Goal: Information Seeking & Learning: Learn about a topic

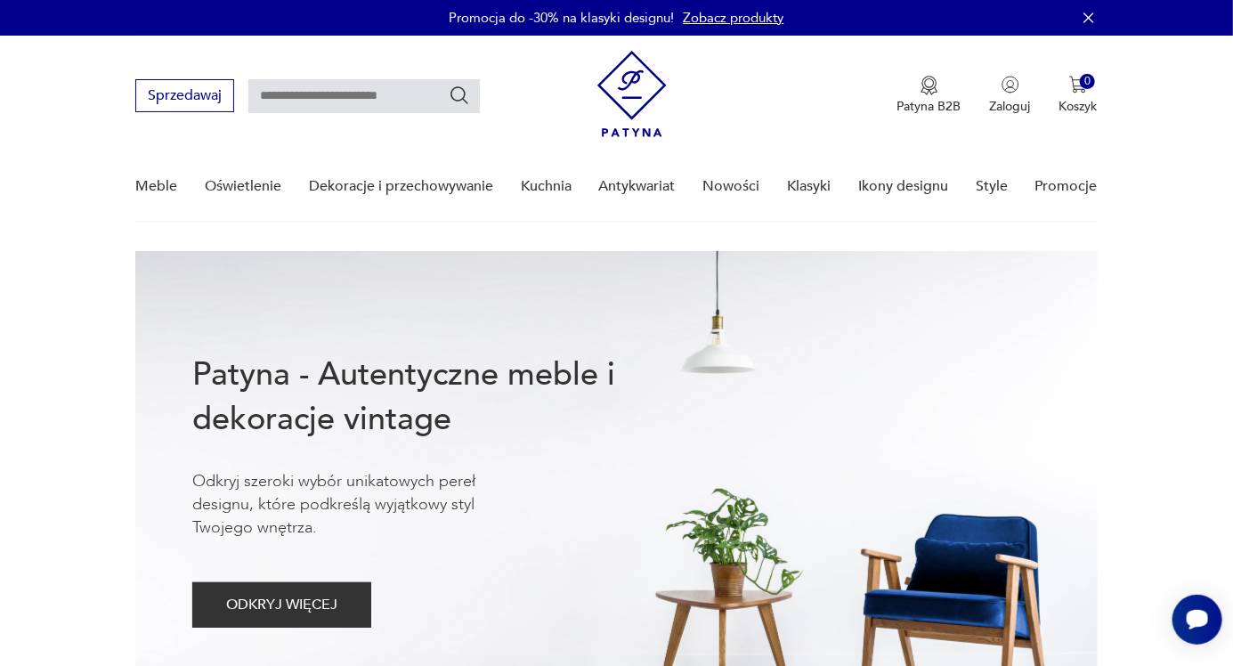
click at [142, 175] on link "Meble" at bounding box center [156, 186] width 42 height 69
click at [151, 188] on link "Meble" at bounding box center [156, 186] width 42 height 69
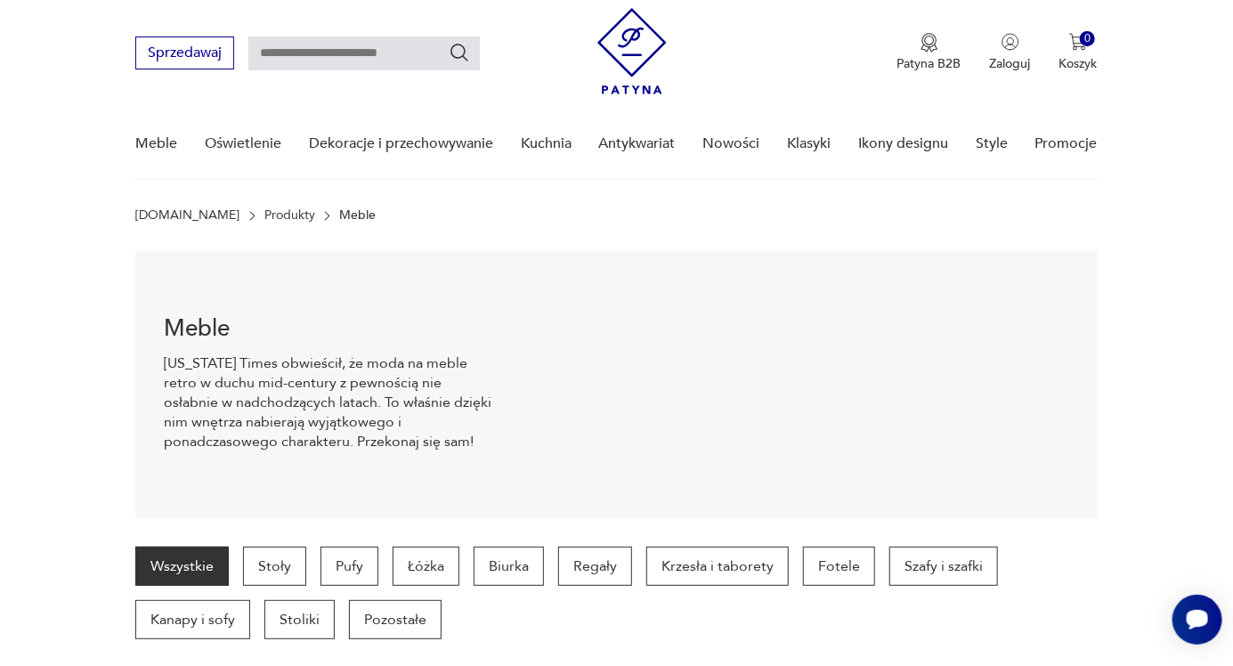
scroll to position [45, 0]
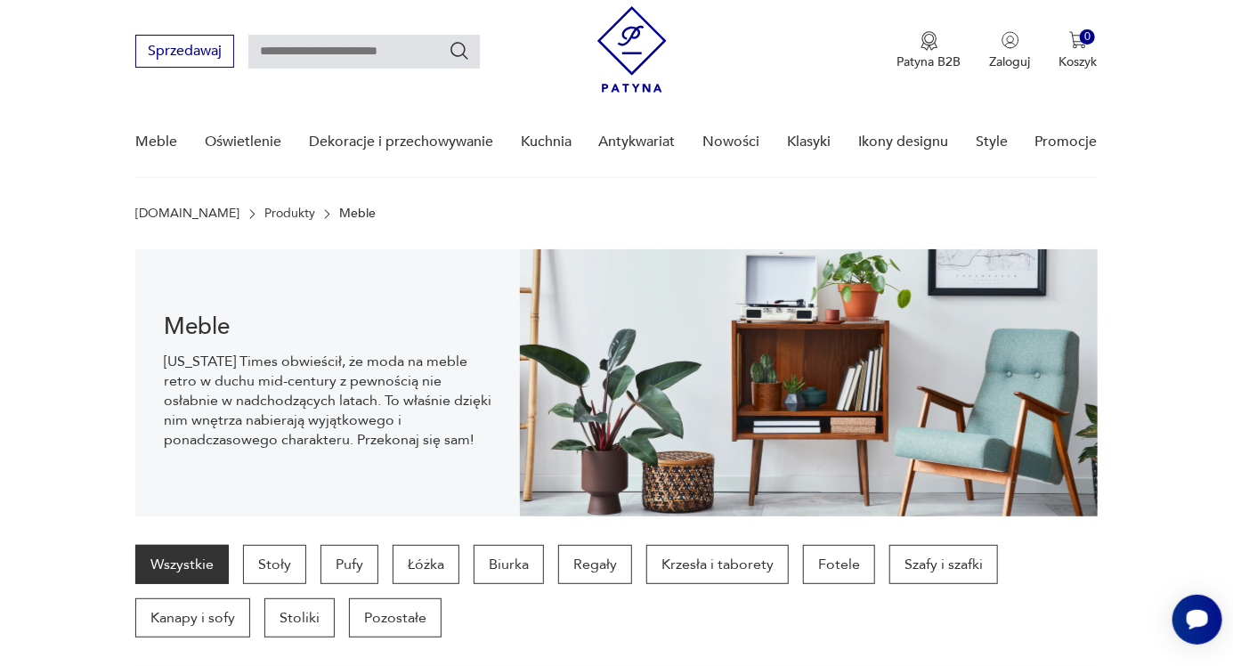
click at [345, 43] on input "text" at bounding box center [363, 52] width 231 height 34
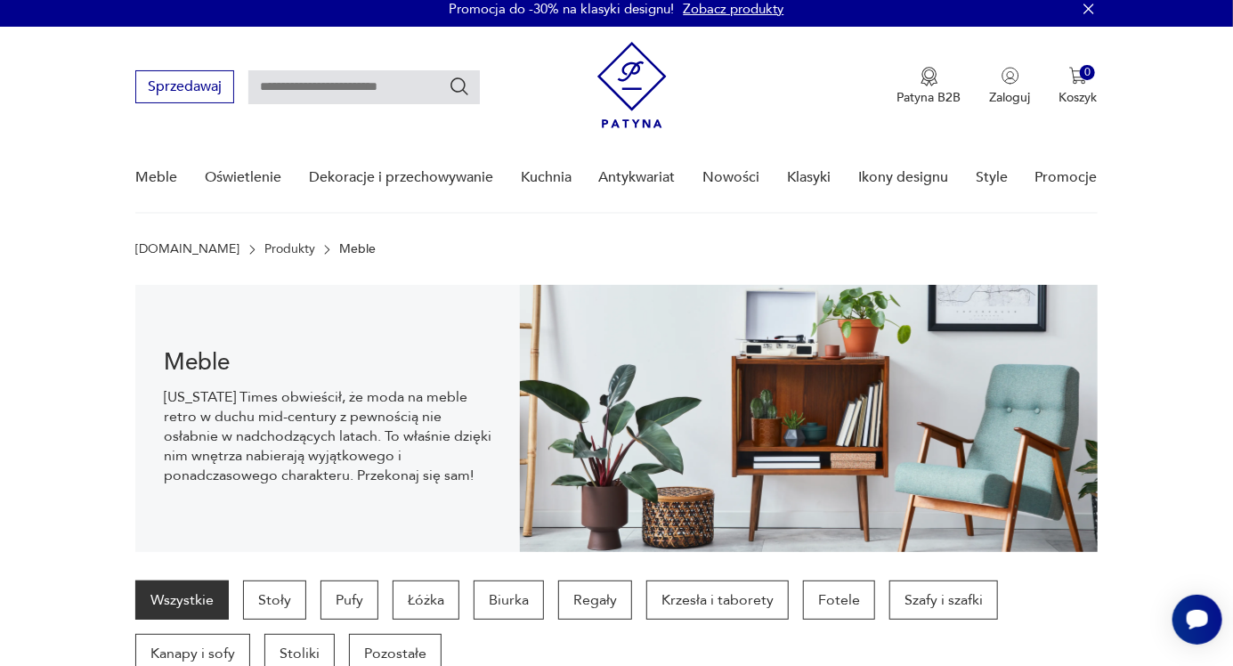
scroll to position [0, 0]
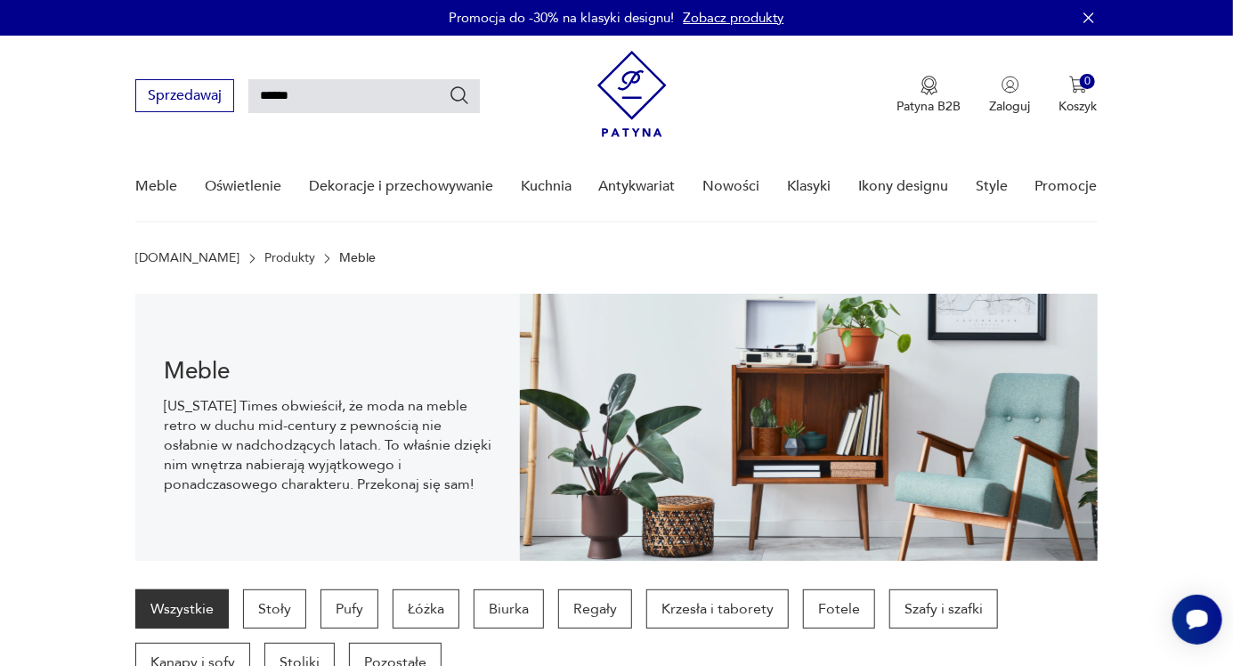
type input "******"
click at [464, 93] on icon "Szukaj" at bounding box center [459, 95] width 21 height 21
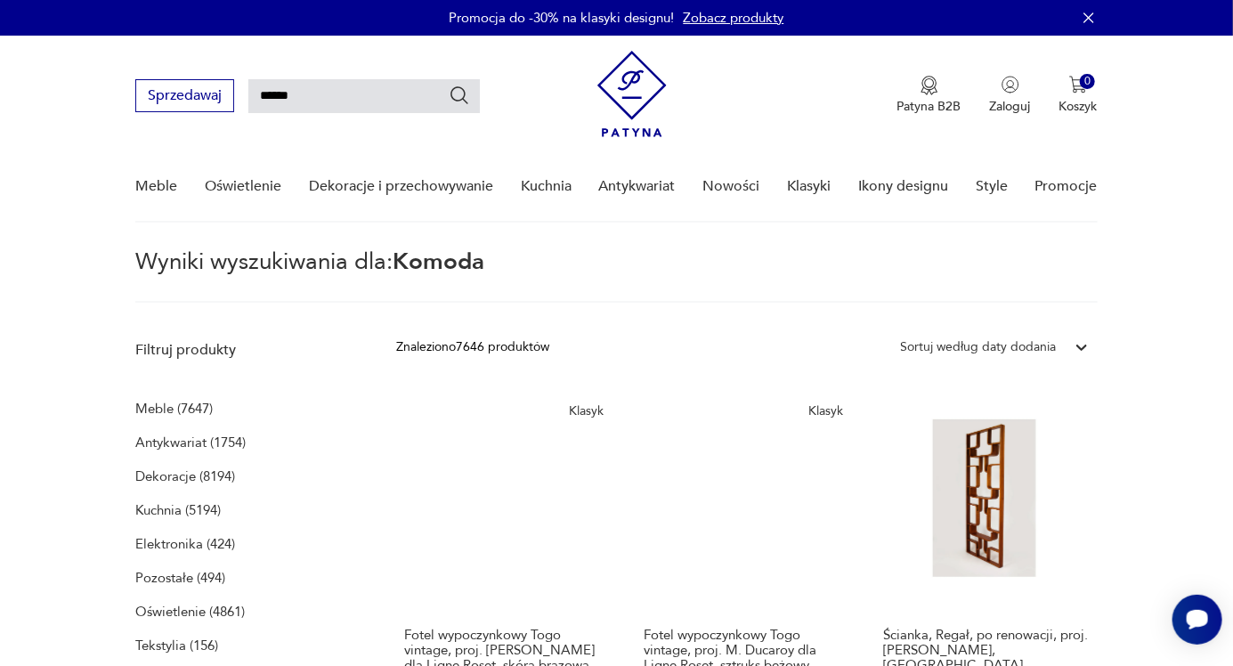
type input "******"
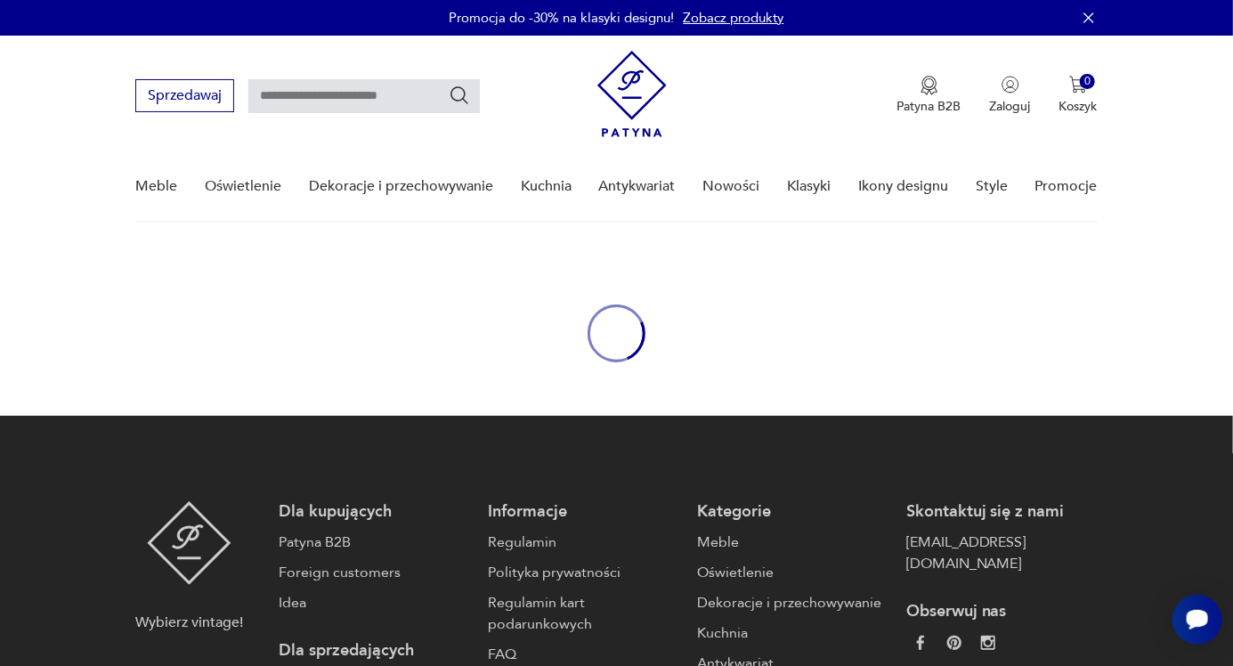
type input "******"
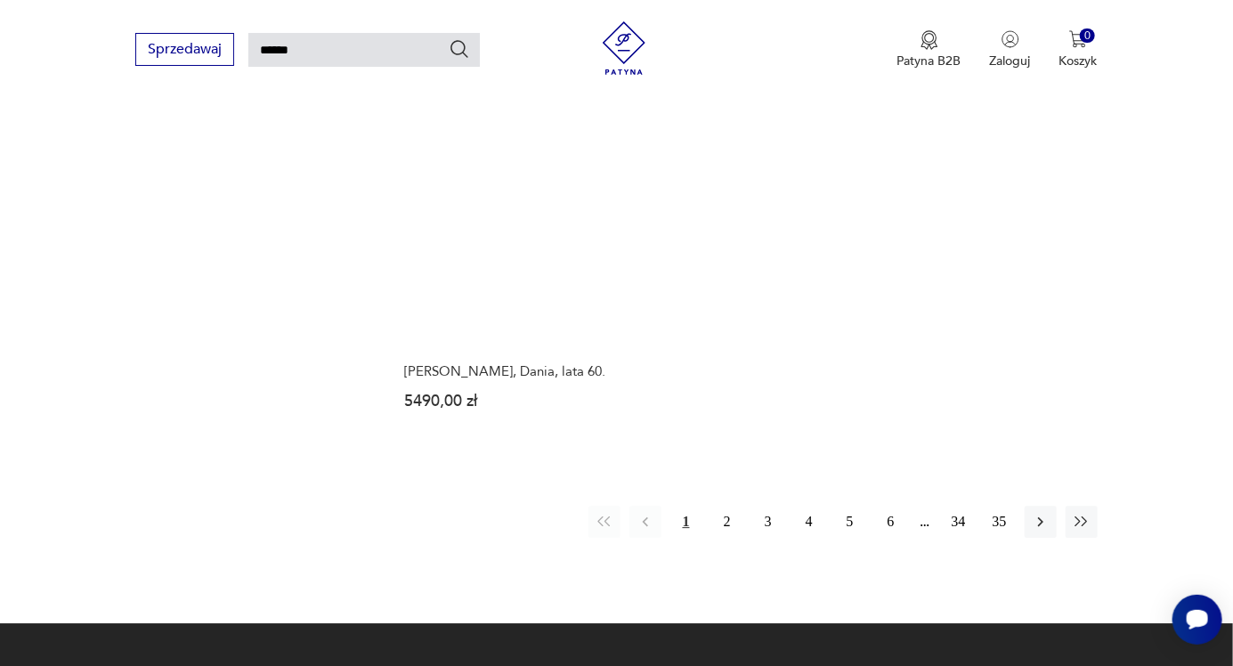
scroll to position [2104, 0]
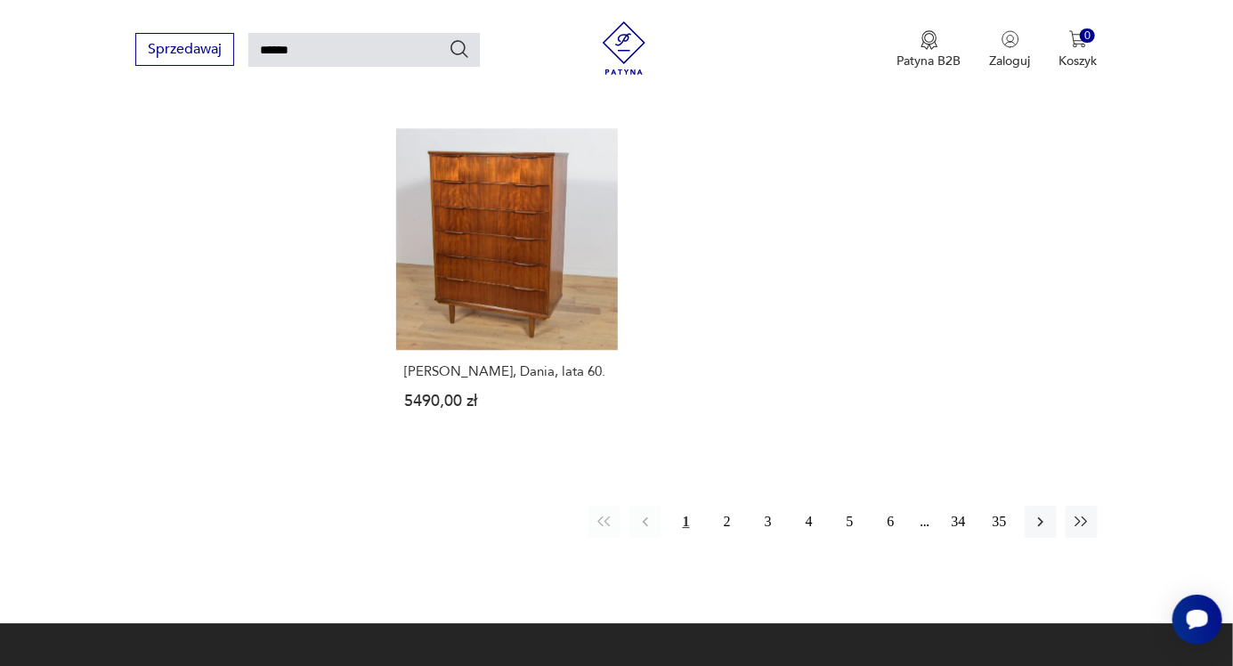
click at [1047, 524] on icon "button" at bounding box center [1041, 522] width 18 height 18
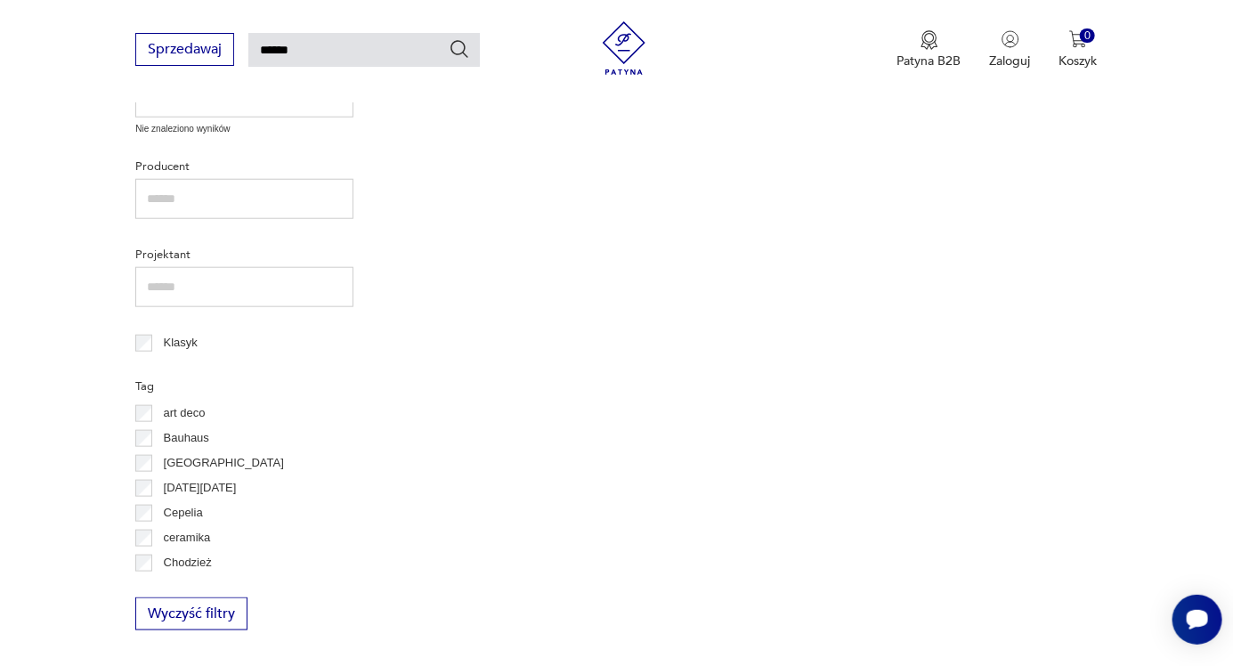
scroll to position [63, 0]
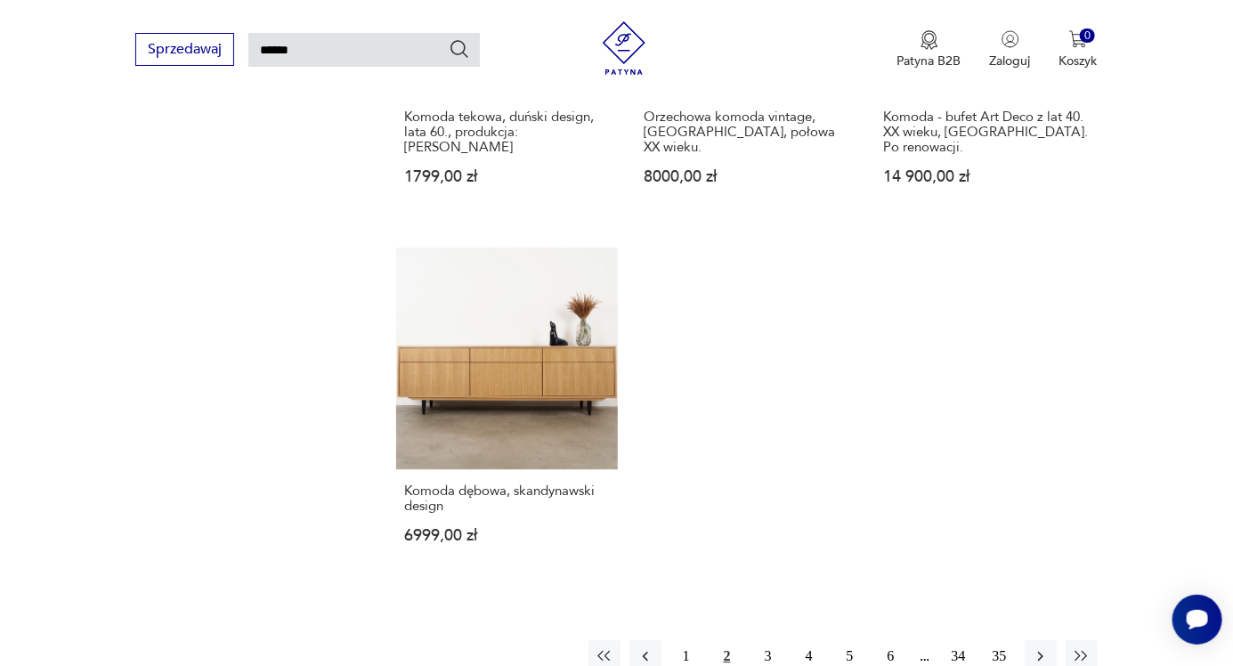
scroll to position [2022, 0]
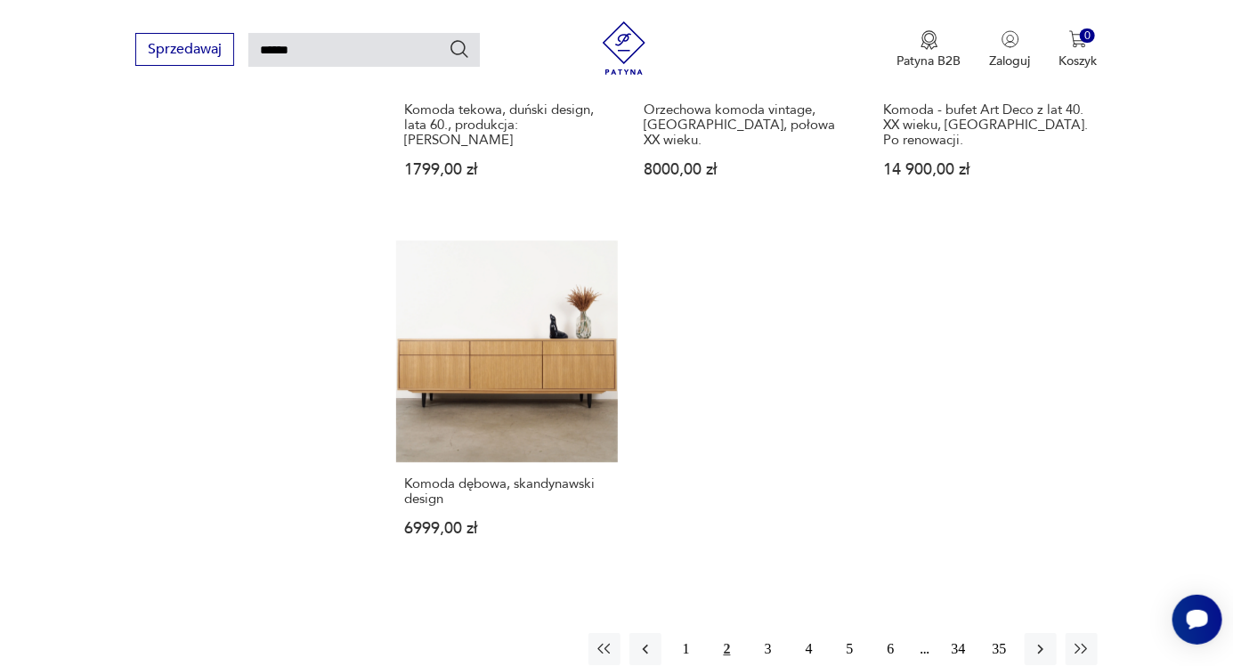
click at [1045, 640] on icon "button" at bounding box center [1041, 649] width 18 height 18
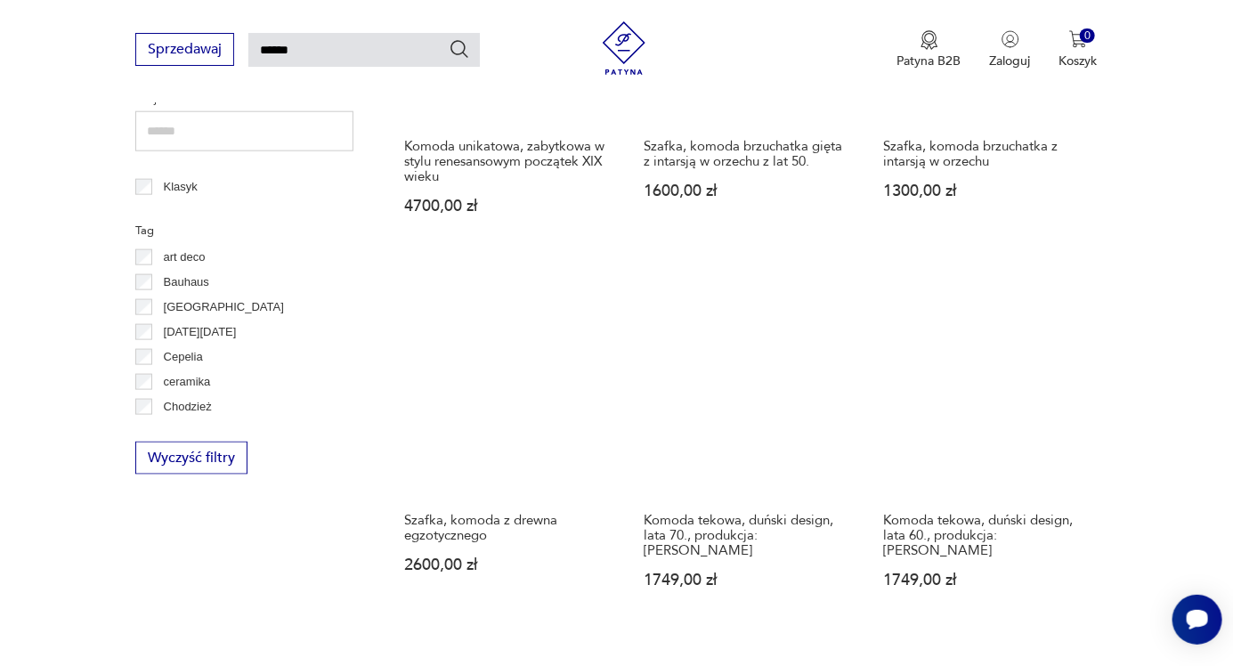
scroll to position [864, 0]
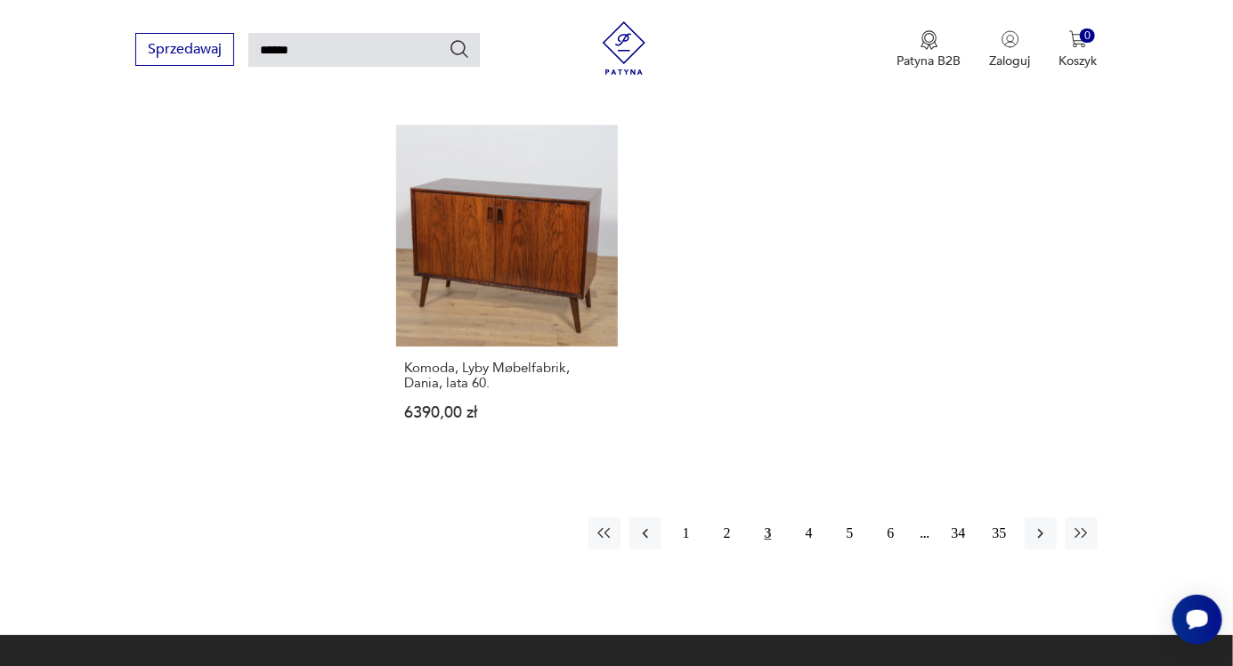
click at [1043, 524] on icon "button" at bounding box center [1041, 533] width 18 height 18
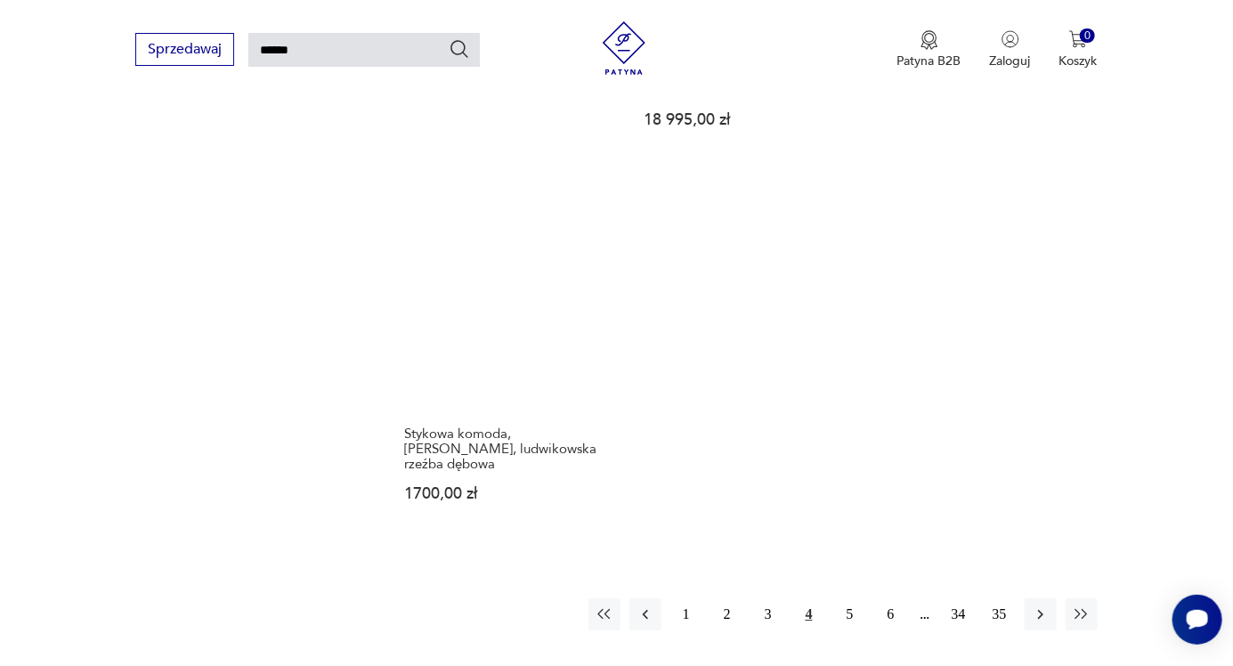
scroll to position [2096, 0]
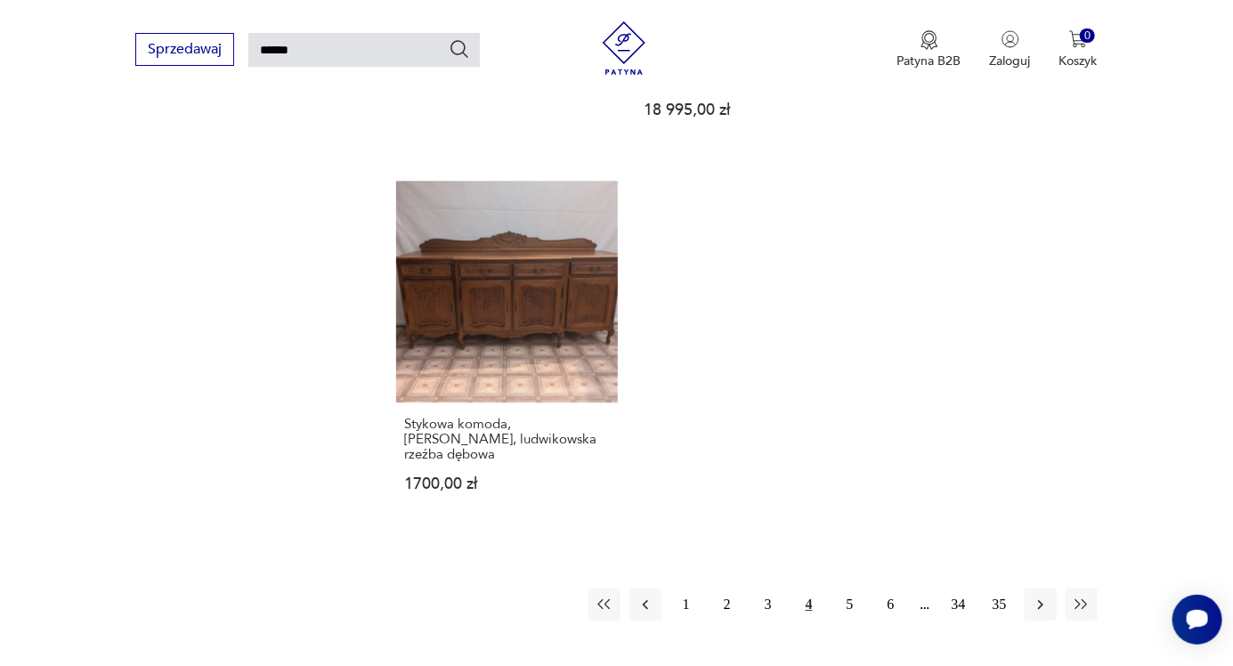
click at [1041, 596] on icon "button" at bounding box center [1041, 605] width 18 height 18
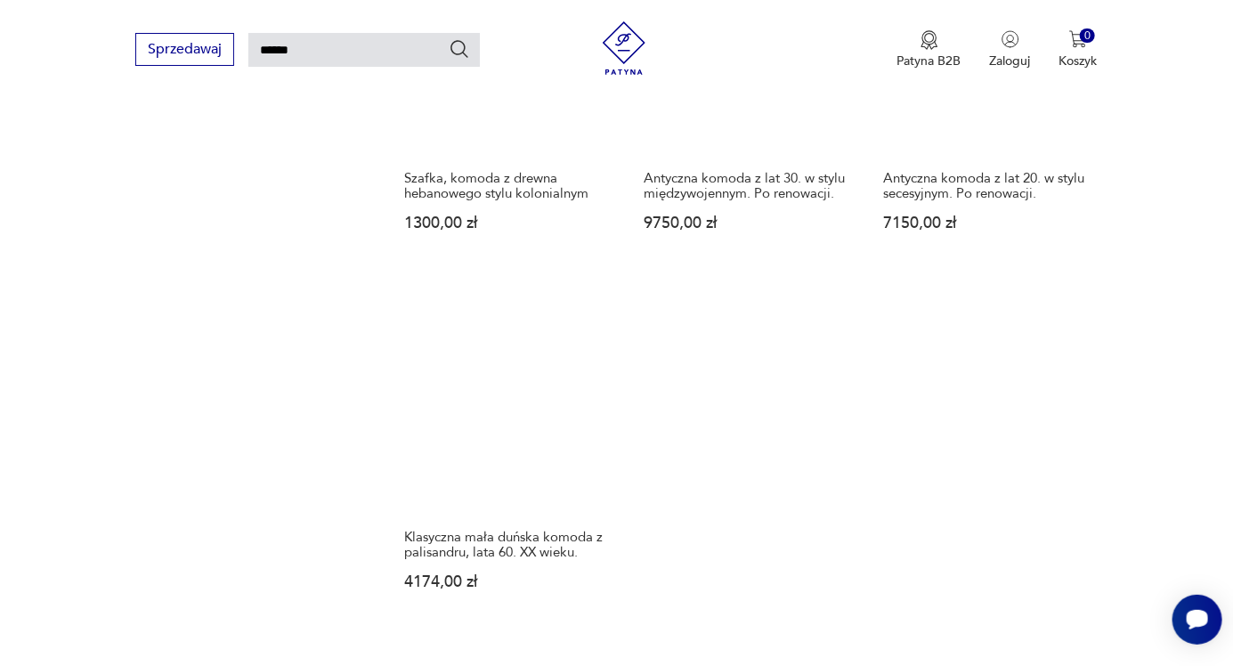
scroll to position [2023, 0]
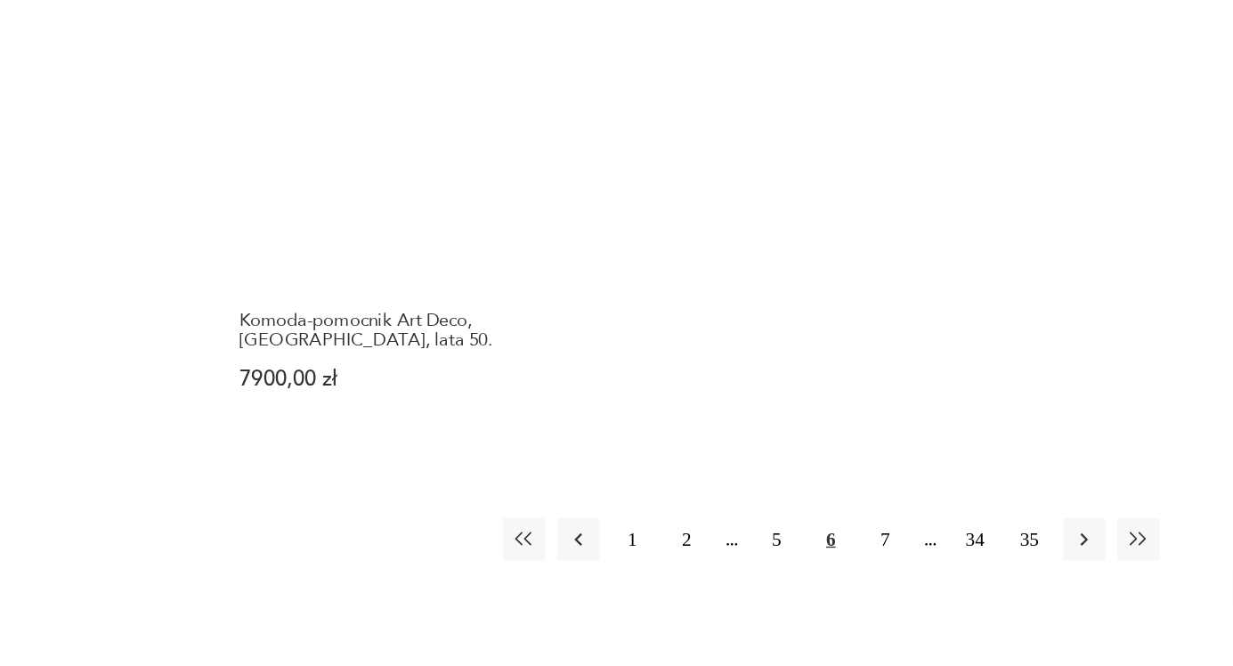
scroll to position [2102, 0]
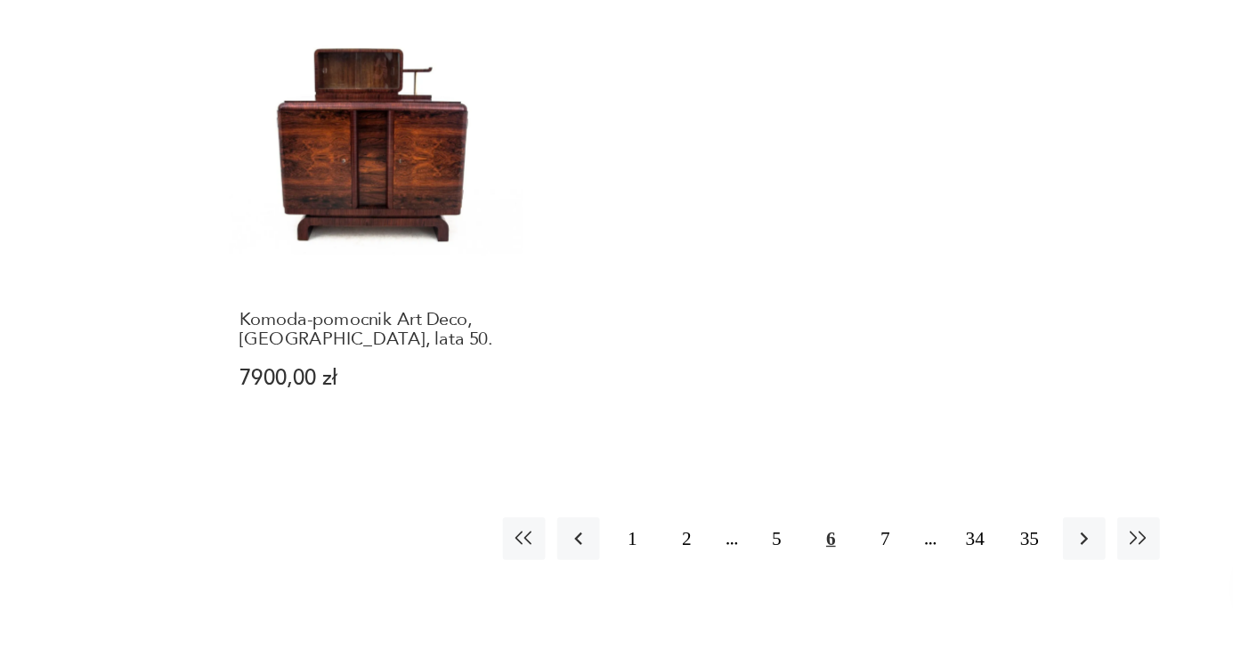
click at [897, 568] on button "7" at bounding box center [891, 584] width 32 height 32
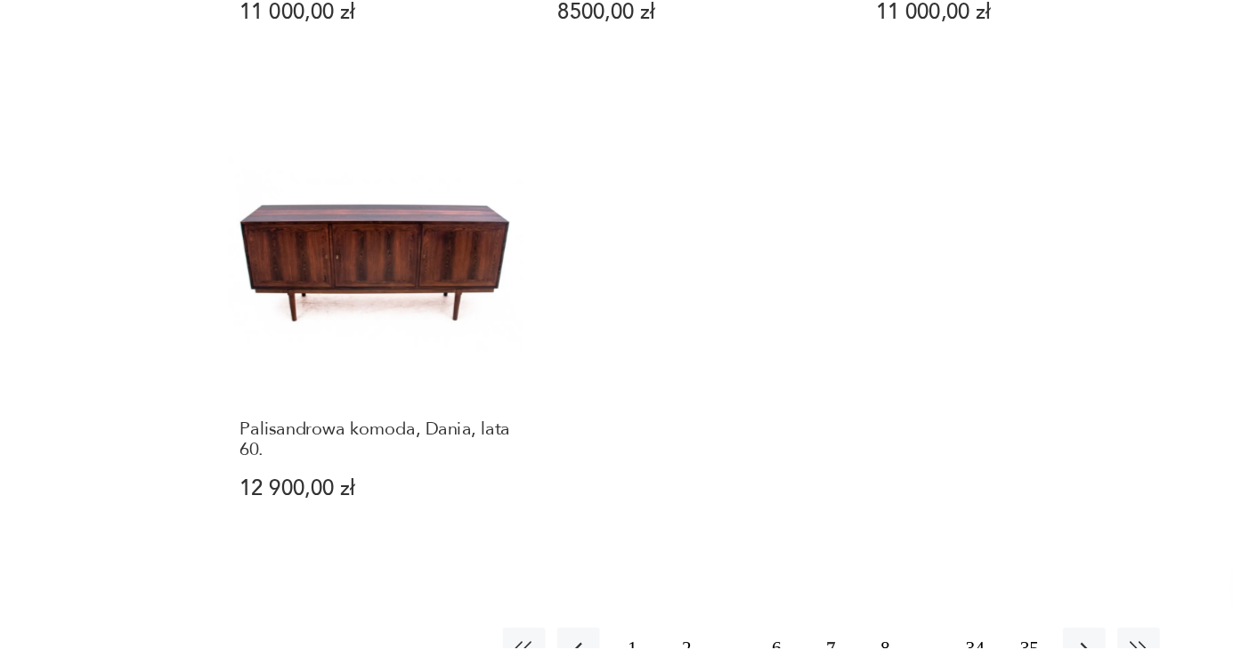
scroll to position [1959, 0]
click at [892, 650] on button "8" at bounding box center [891, 666] width 32 height 32
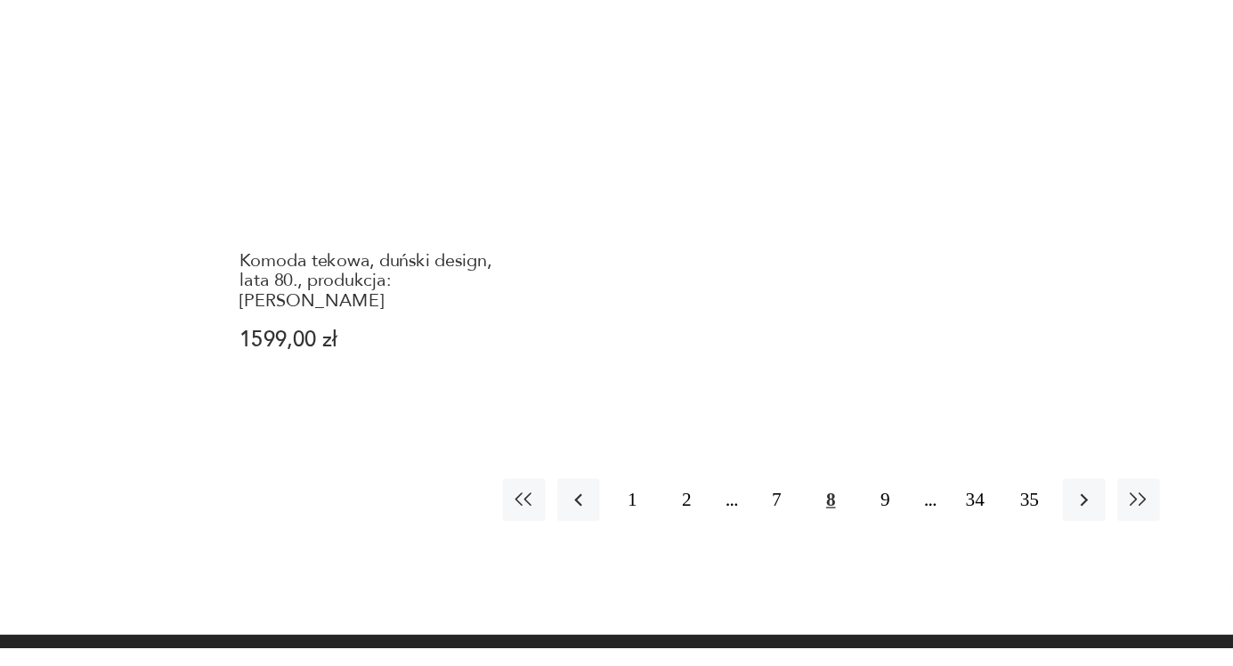
scroll to position [2155, 0]
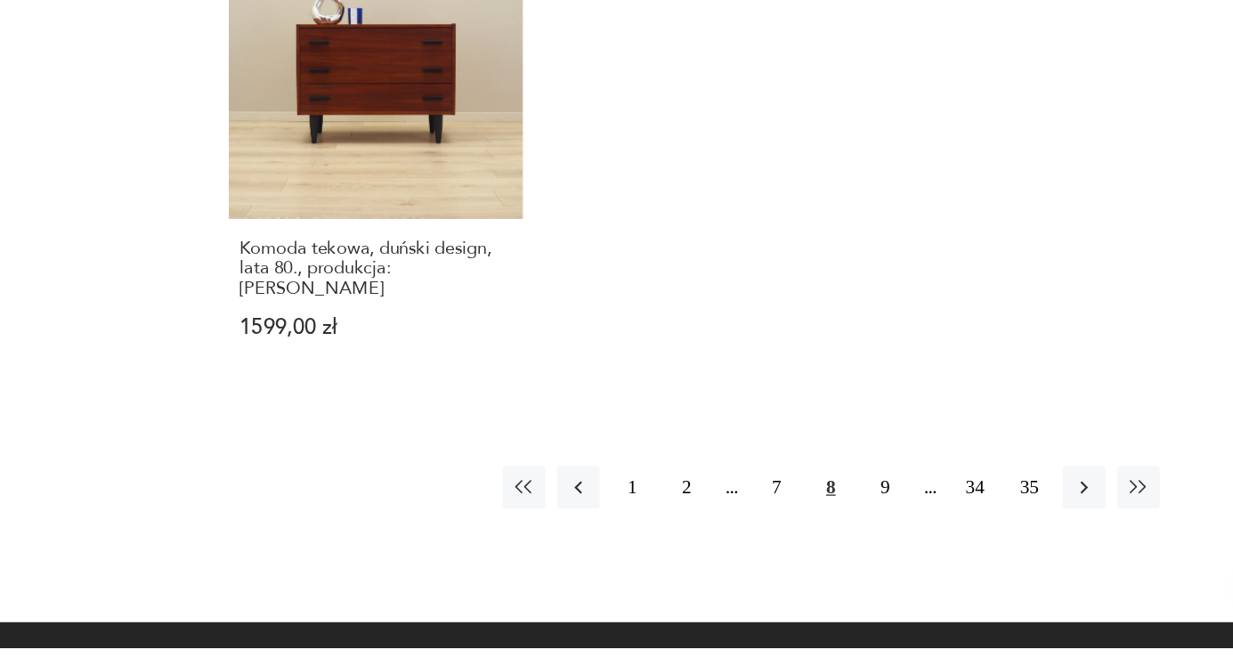
click at [1047, 537] on icon "button" at bounding box center [1041, 546] width 18 height 18
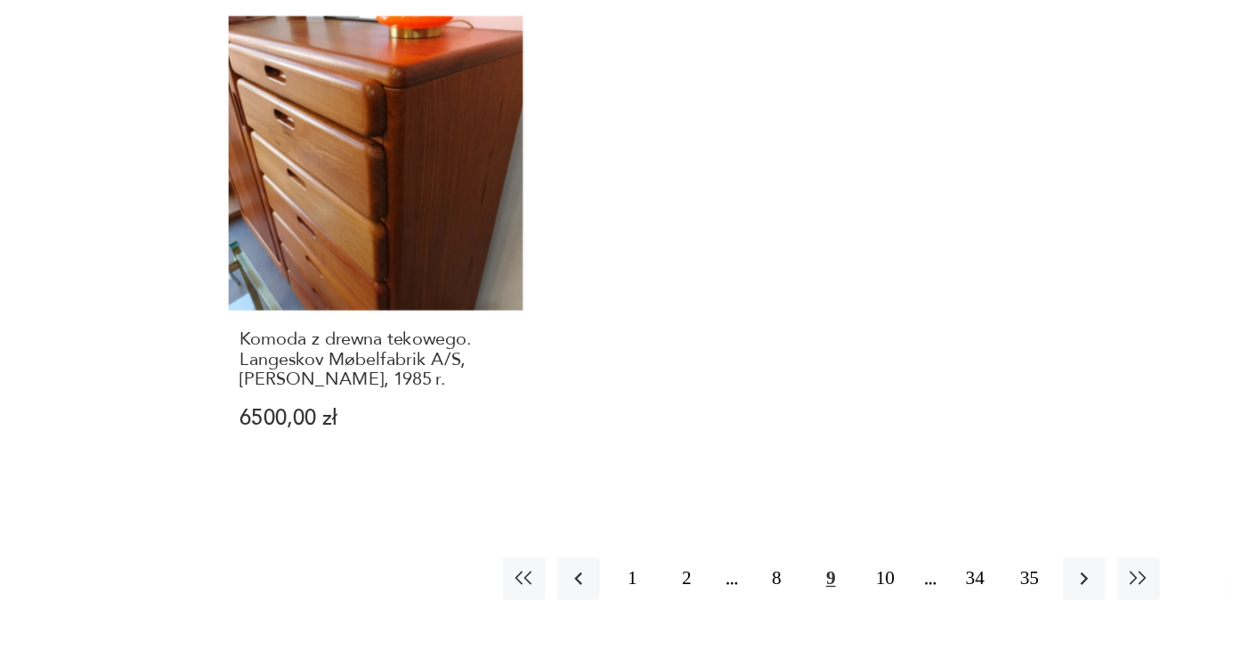
scroll to position [2079, 0]
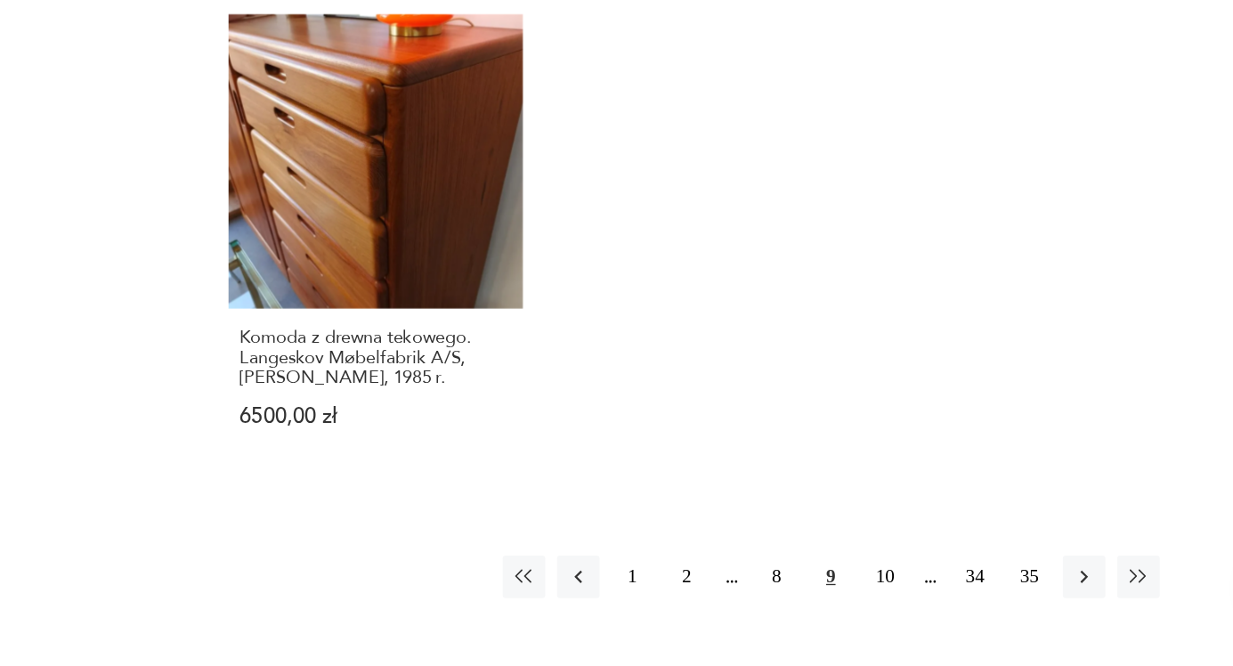
click at [1046, 604] on icon "button" at bounding box center [1041, 613] width 18 height 18
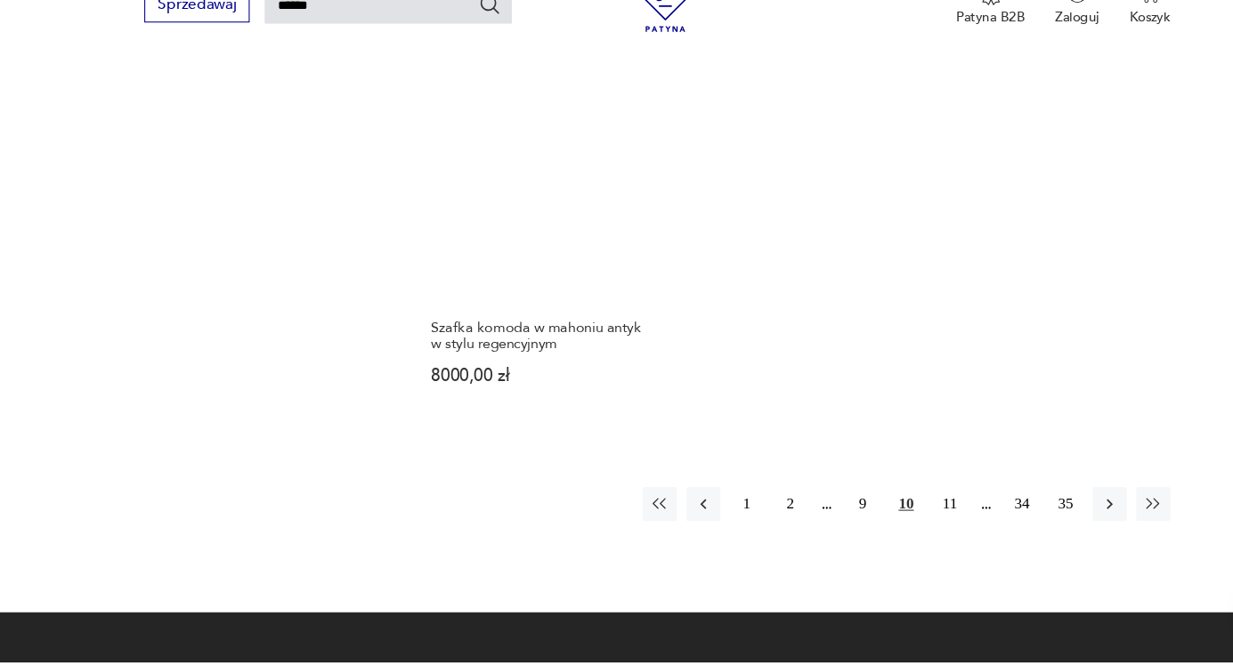
scroll to position [2185, 0]
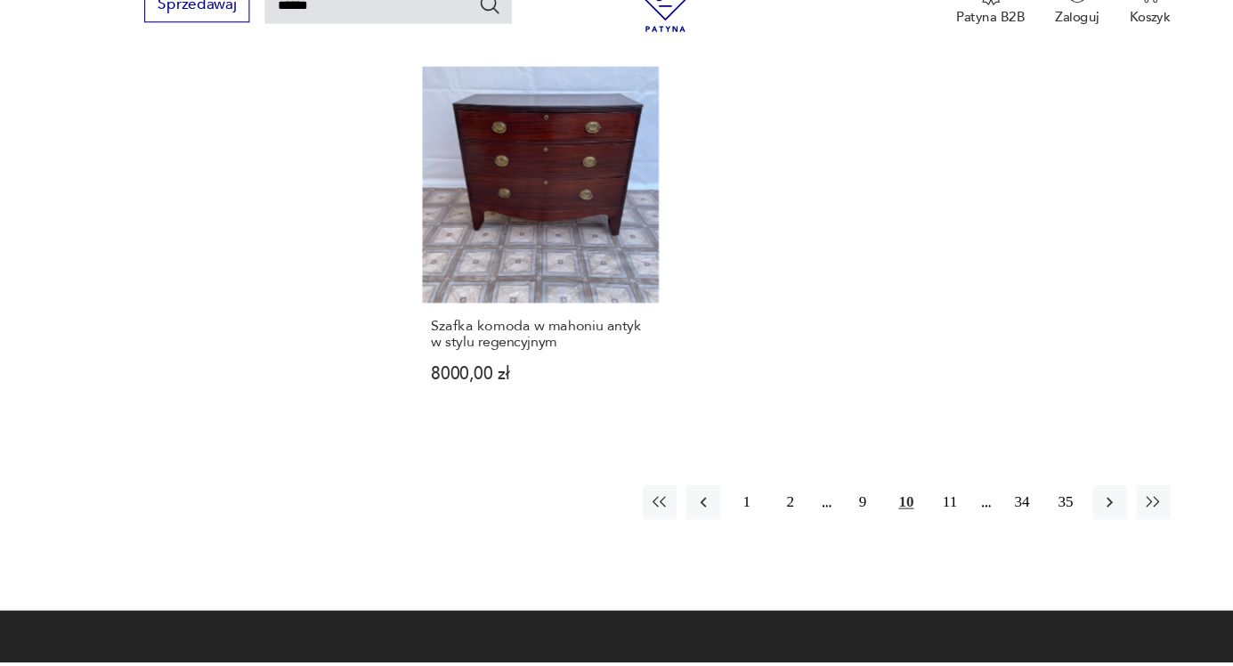
click at [1047, 507] on icon "button" at bounding box center [1041, 516] width 18 height 18
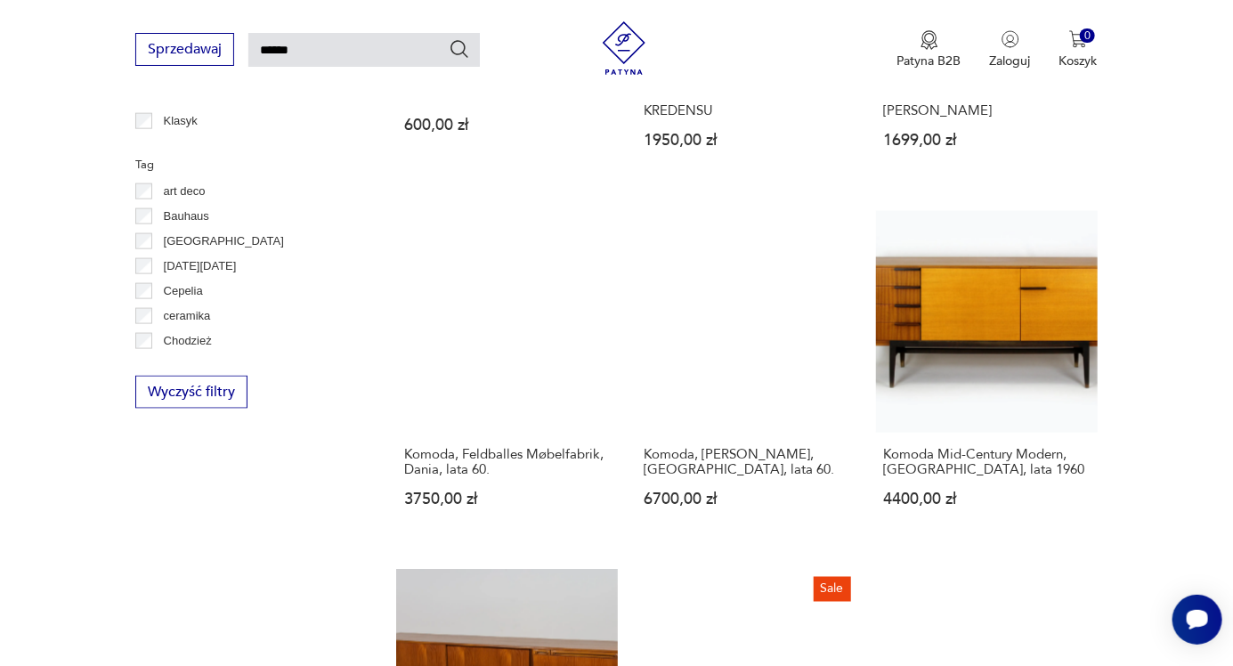
scroll to position [915, 0]
